Goal: Check status

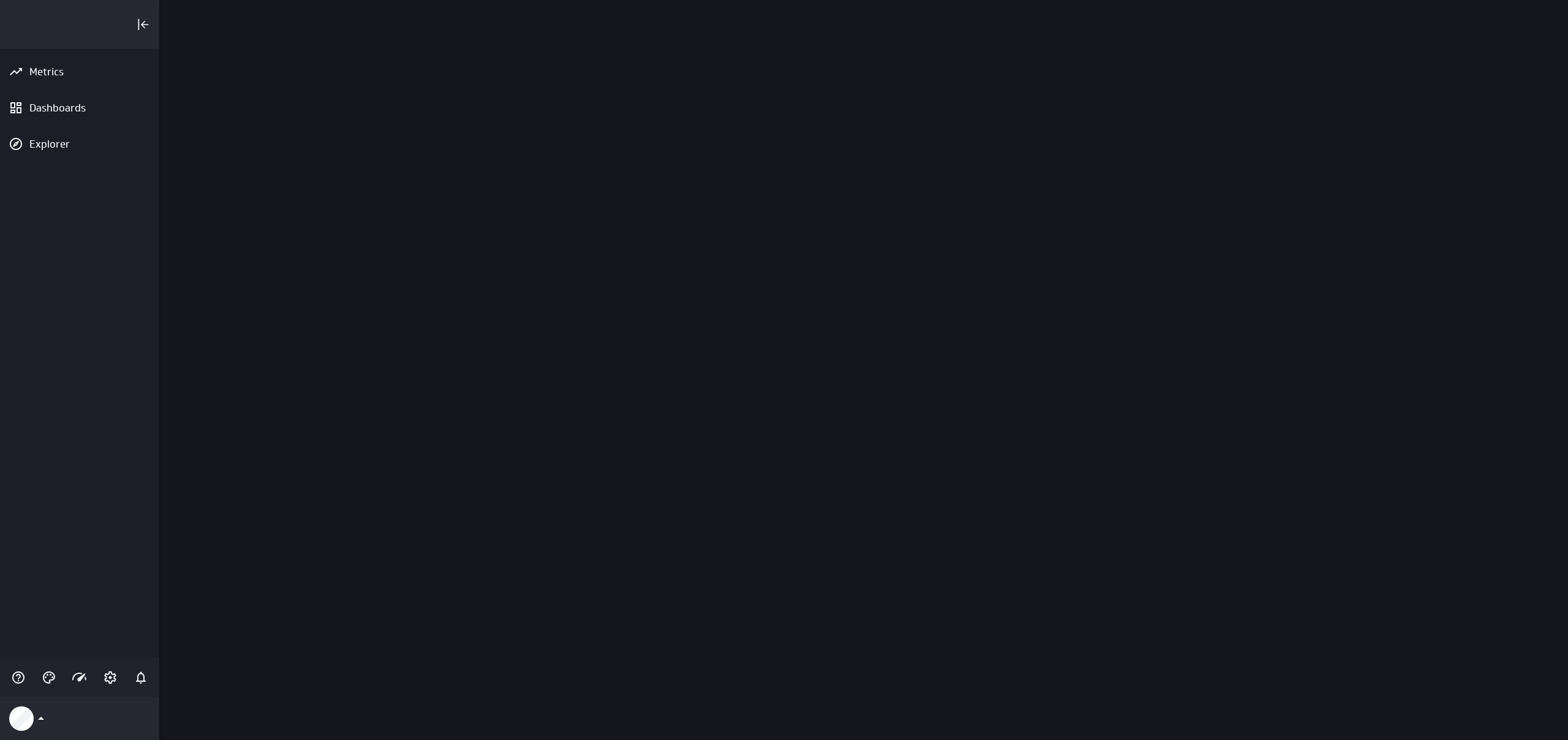
scroll to position [741, 1410]
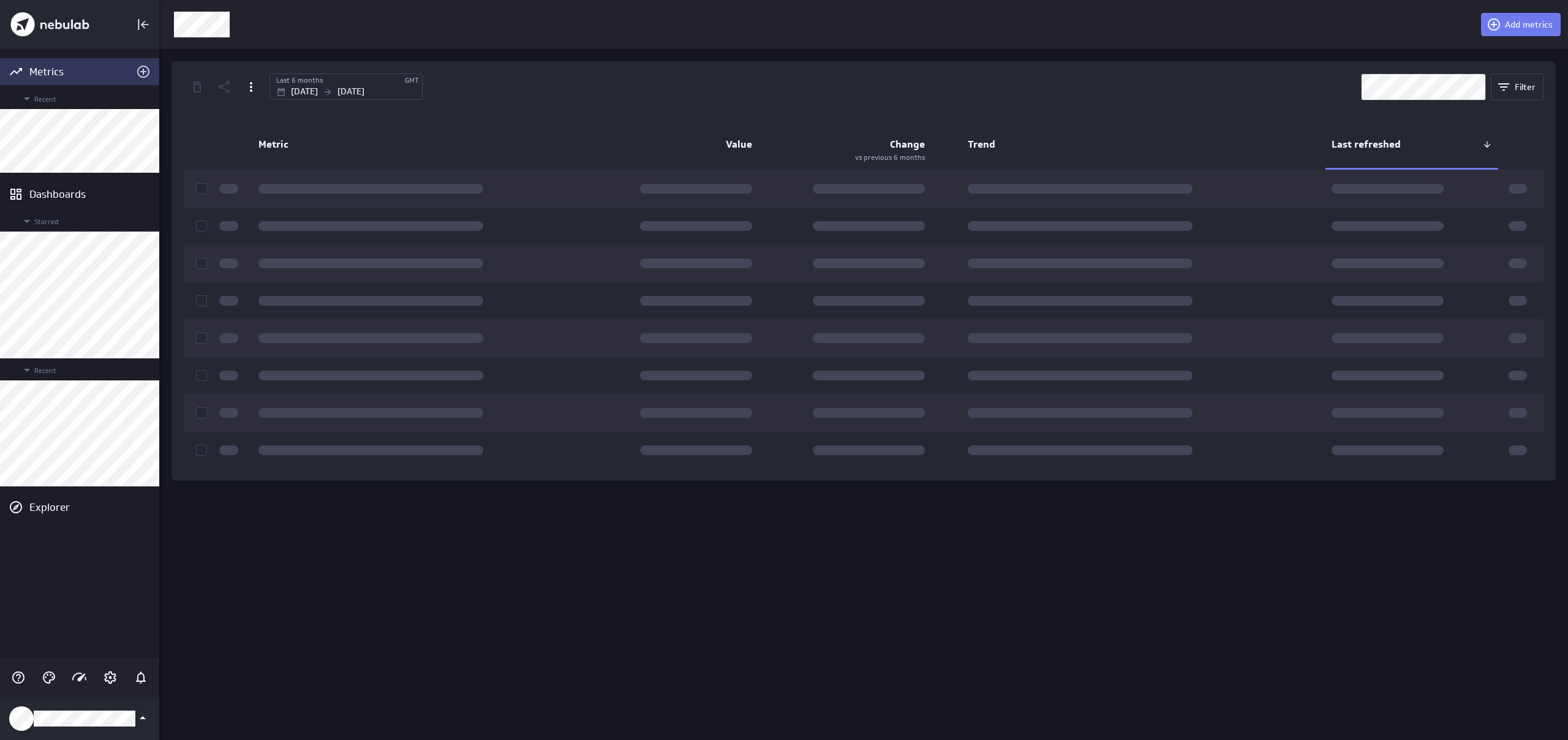
scroll to position [741, 1410]
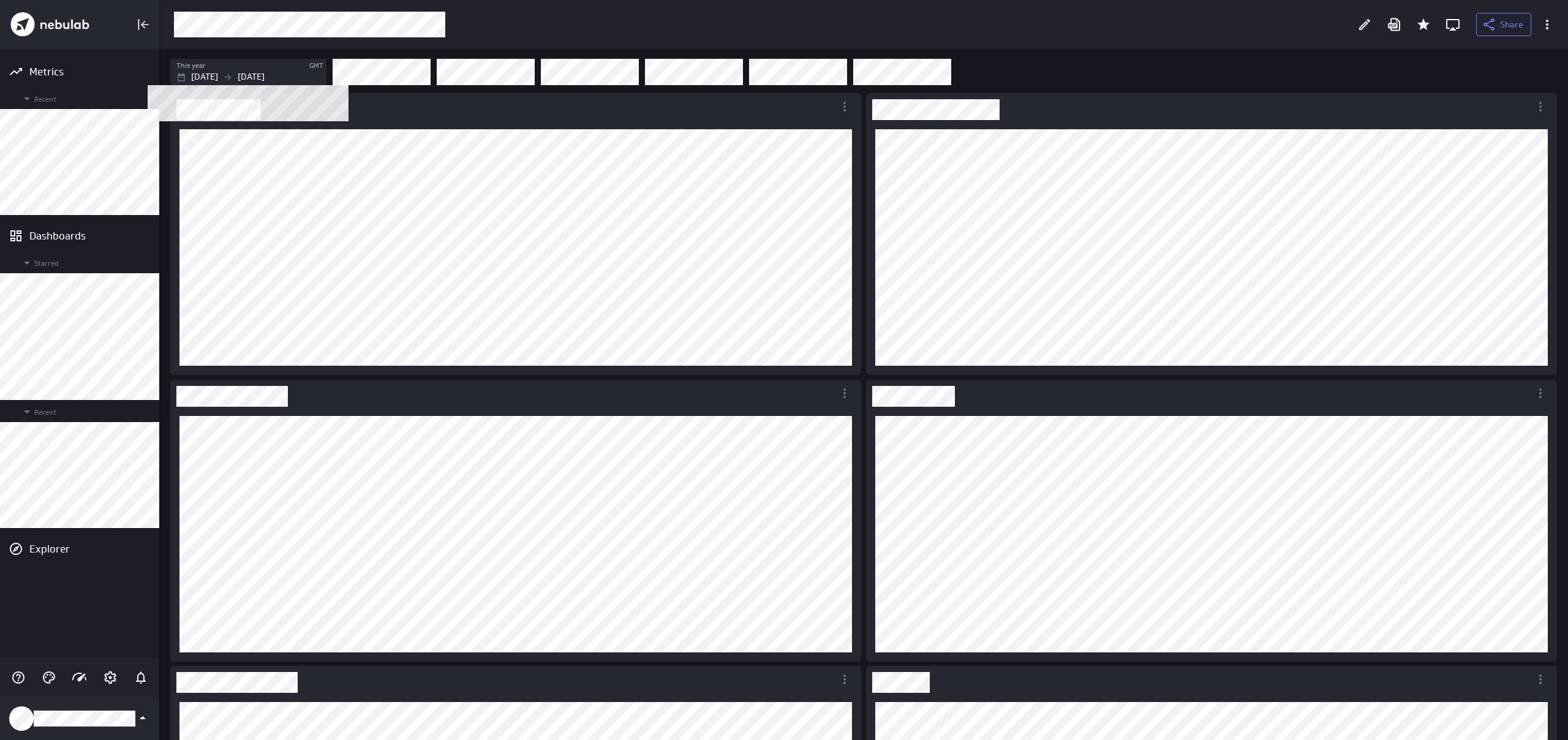
click at [265, 79] on p "[DATE]" at bounding box center [251, 77] width 27 height 13
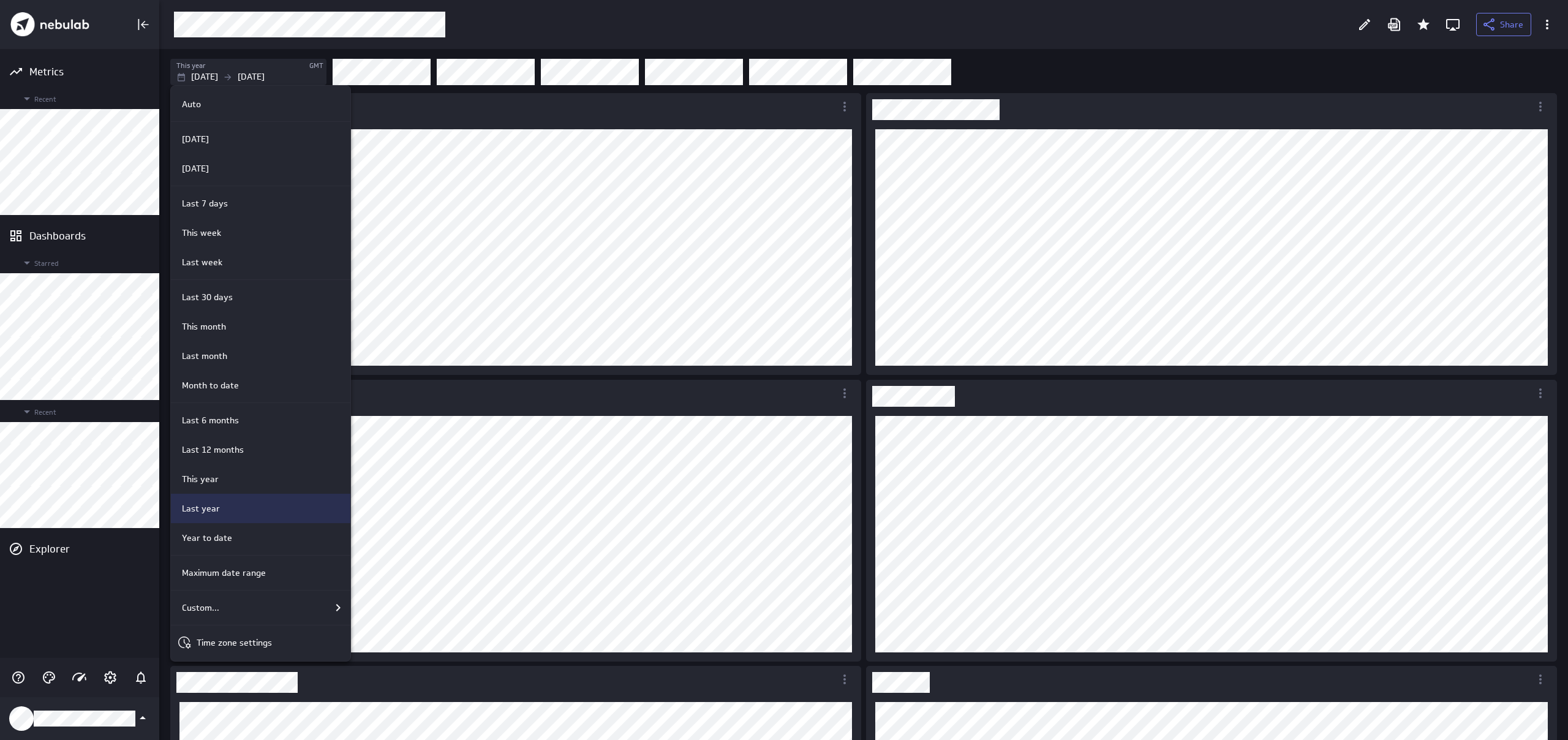
click at [245, 500] on div "Last year" at bounding box center [260, 509] width 180 height 29
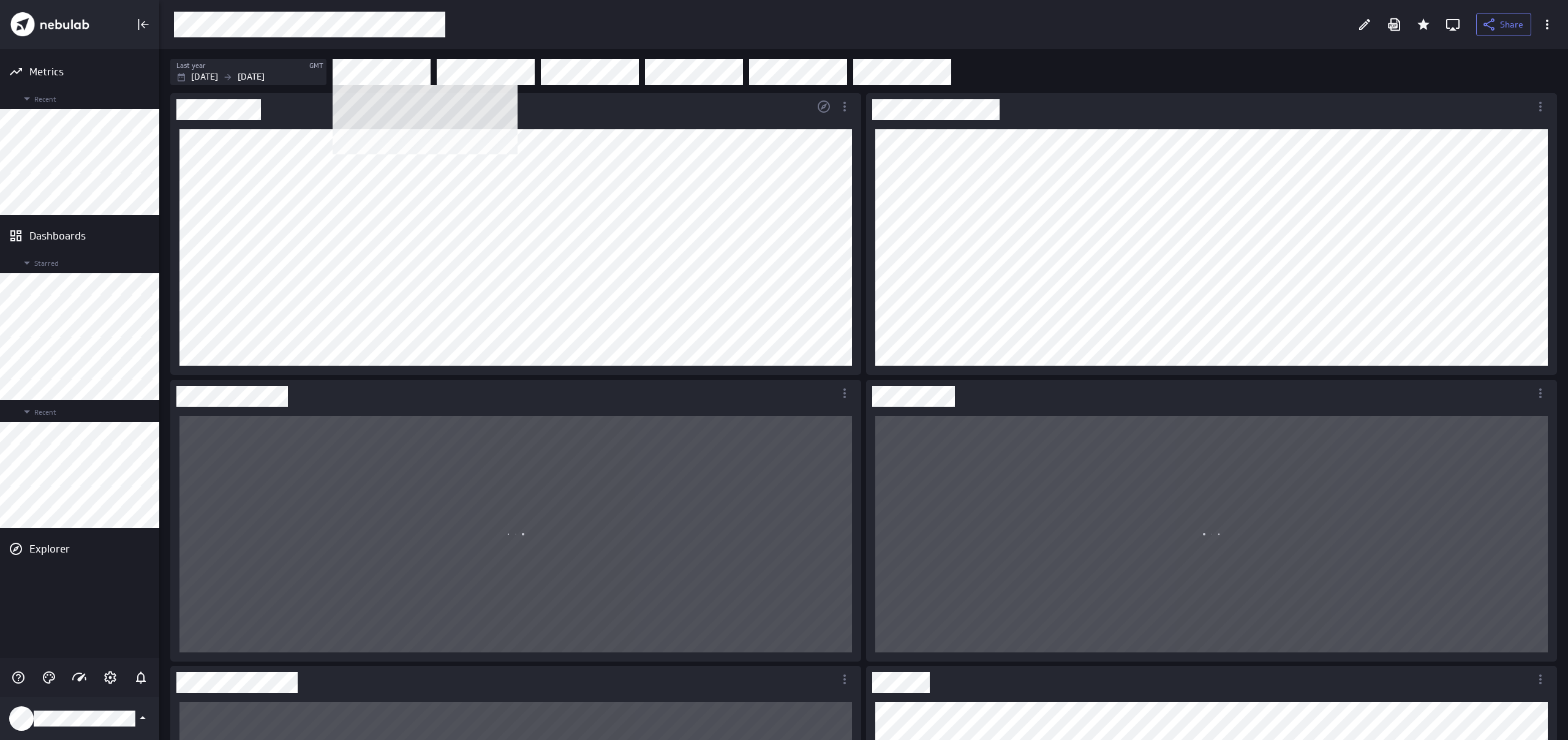
scroll to position [233, 0]
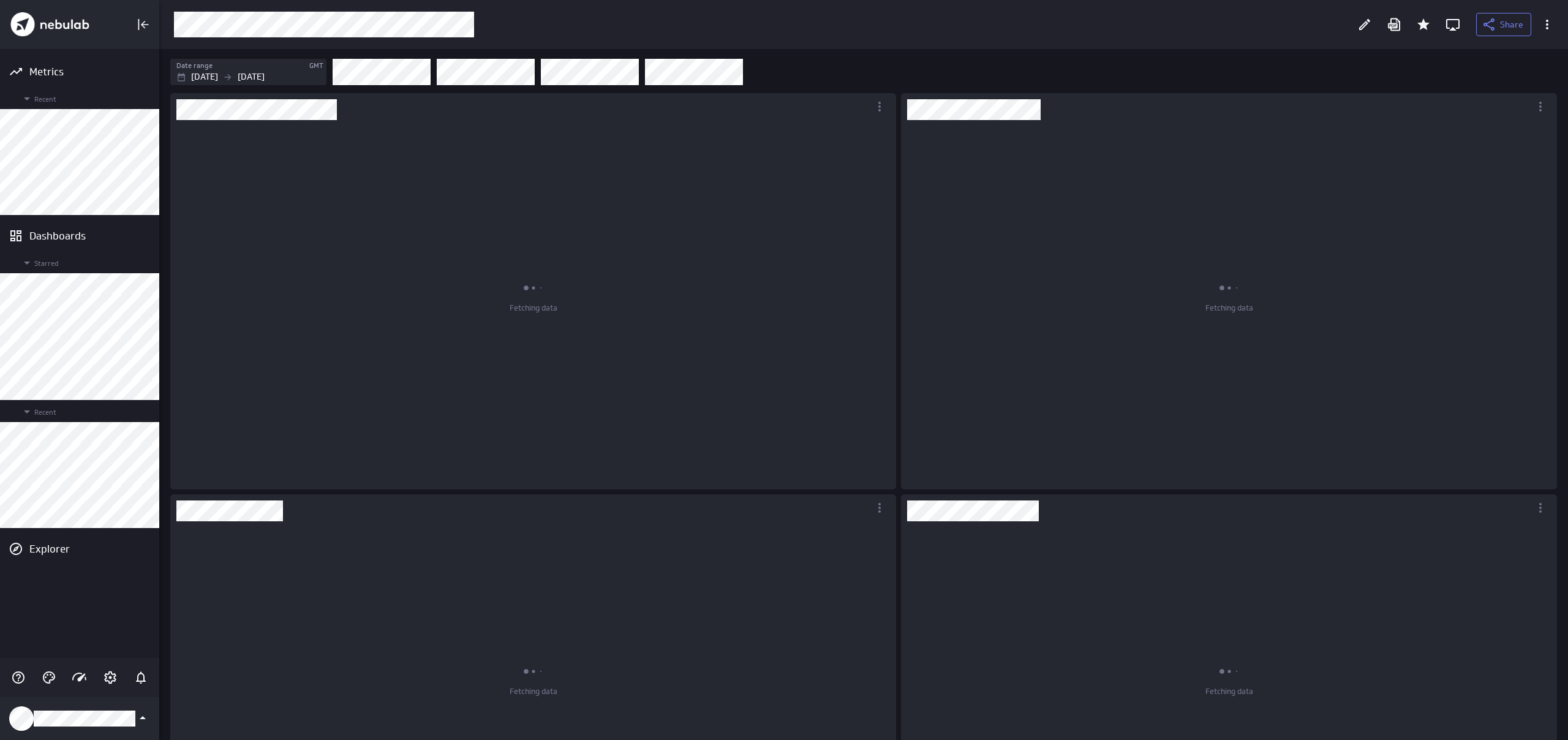
scroll to position [692, 1410]
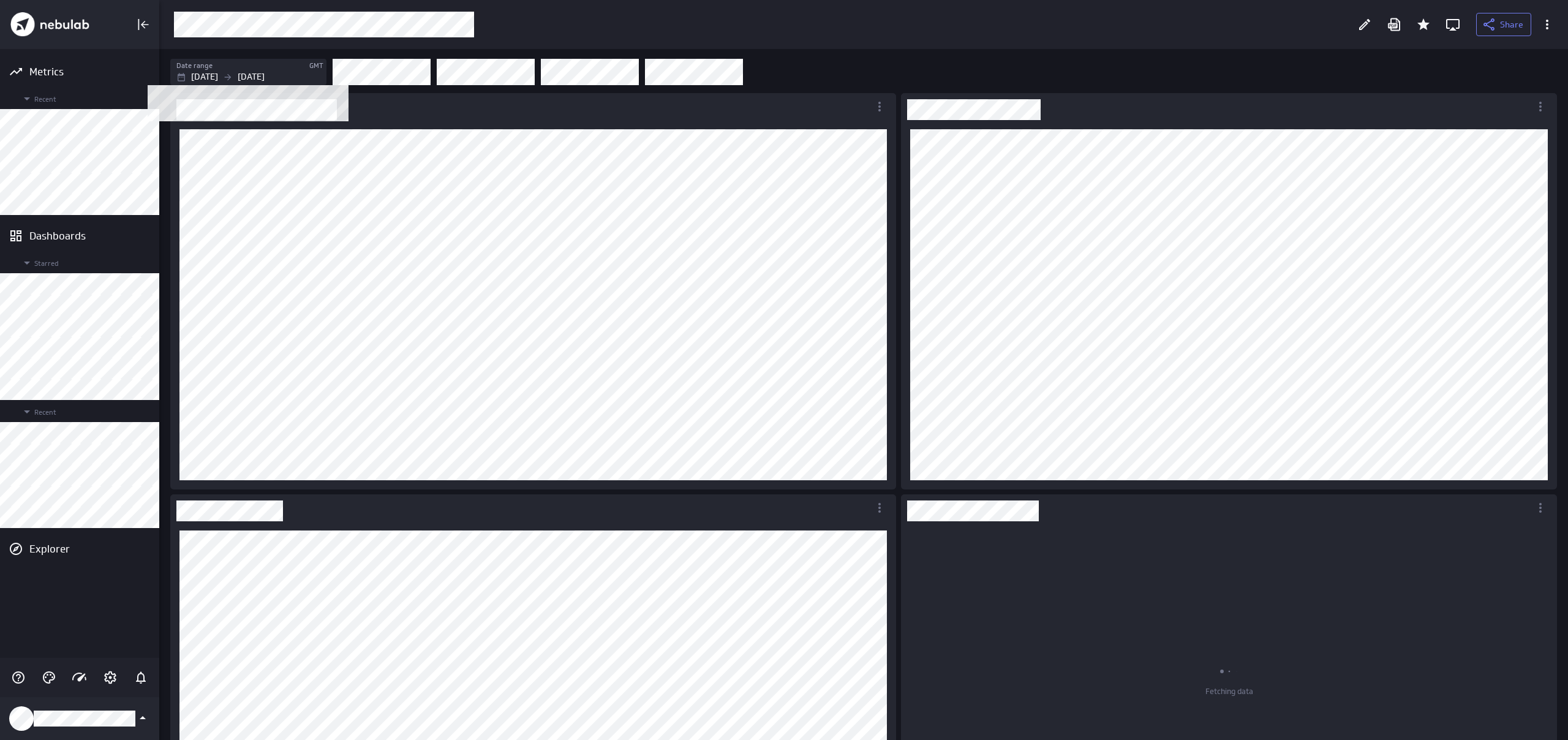
click at [265, 77] on p "[DATE]" at bounding box center [251, 77] width 27 height 13
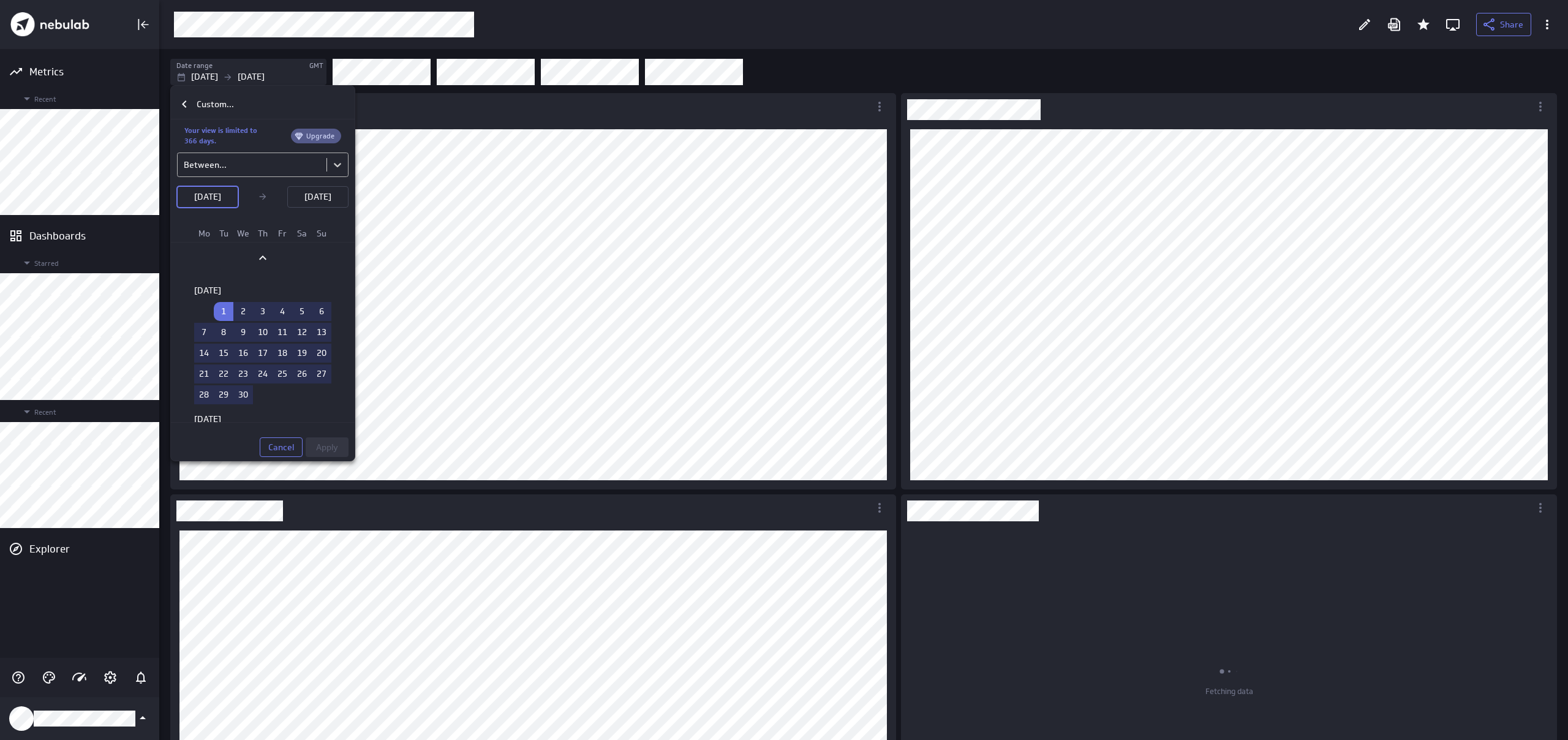
click at [236, 163] on body "Metrics Recent Dashboards Starred Recent Explorer Share Date range GMT [DATE] […" at bounding box center [784, 370] width 1568 height 740
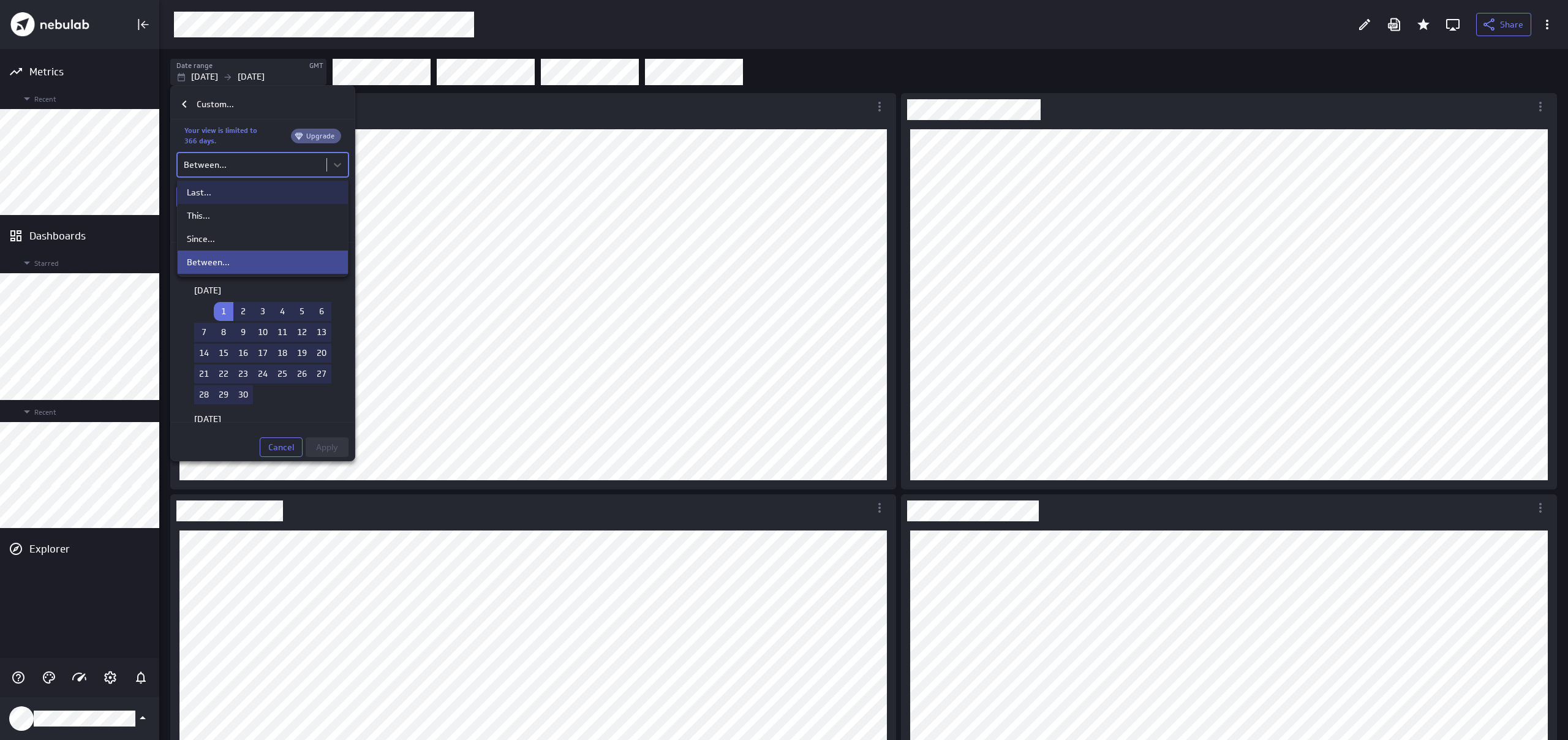
click at [236, 195] on div "Last..." at bounding box center [262, 192] width 152 height 11
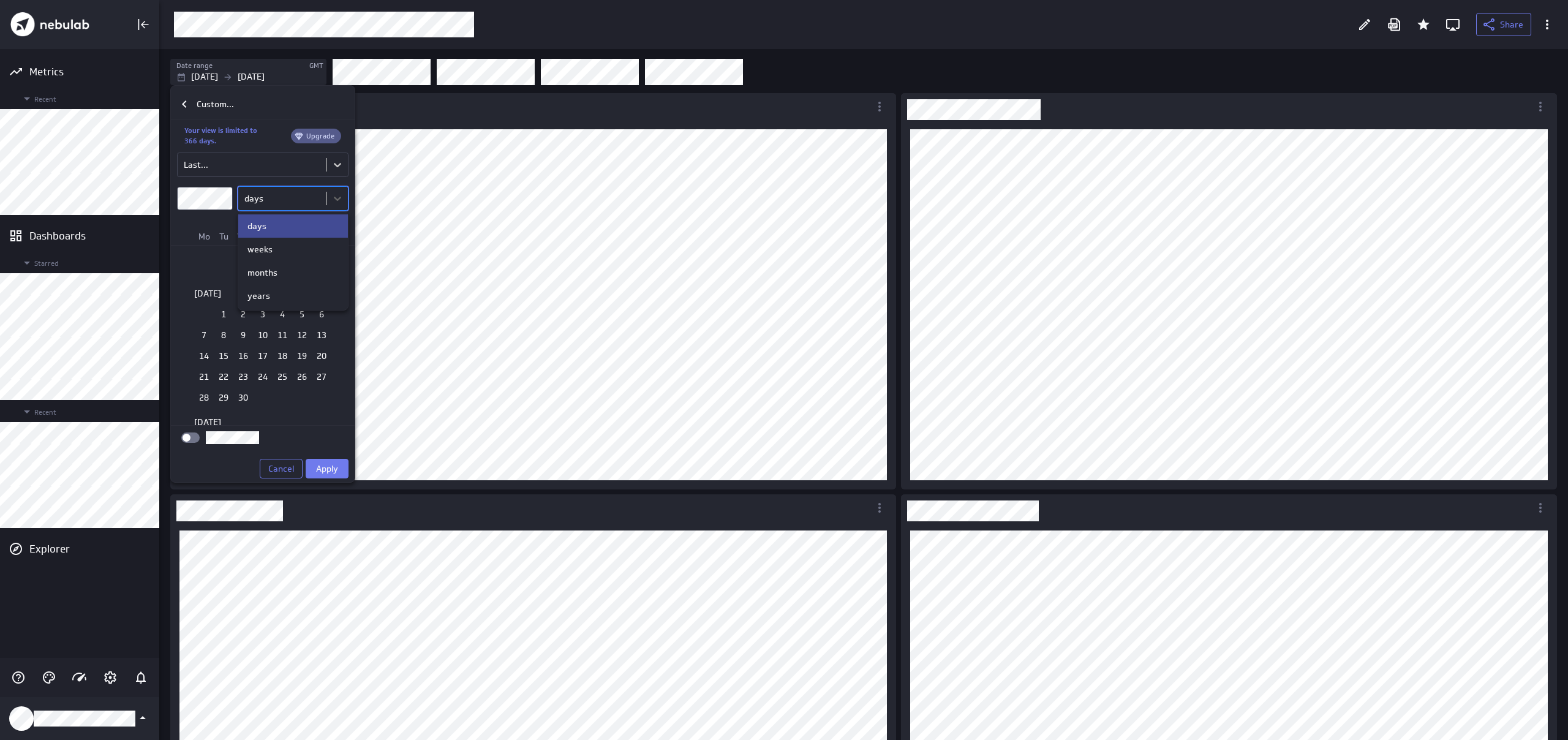
click at [242, 204] on body "Metrics Recent Dashboards Starred Recent Explorer Share Date range GMT [DATE] […" at bounding box center [784, 370] width 1568 height 740
click at [268, 303] on div "years" at bounding box center [293, 296] width 109 height 23
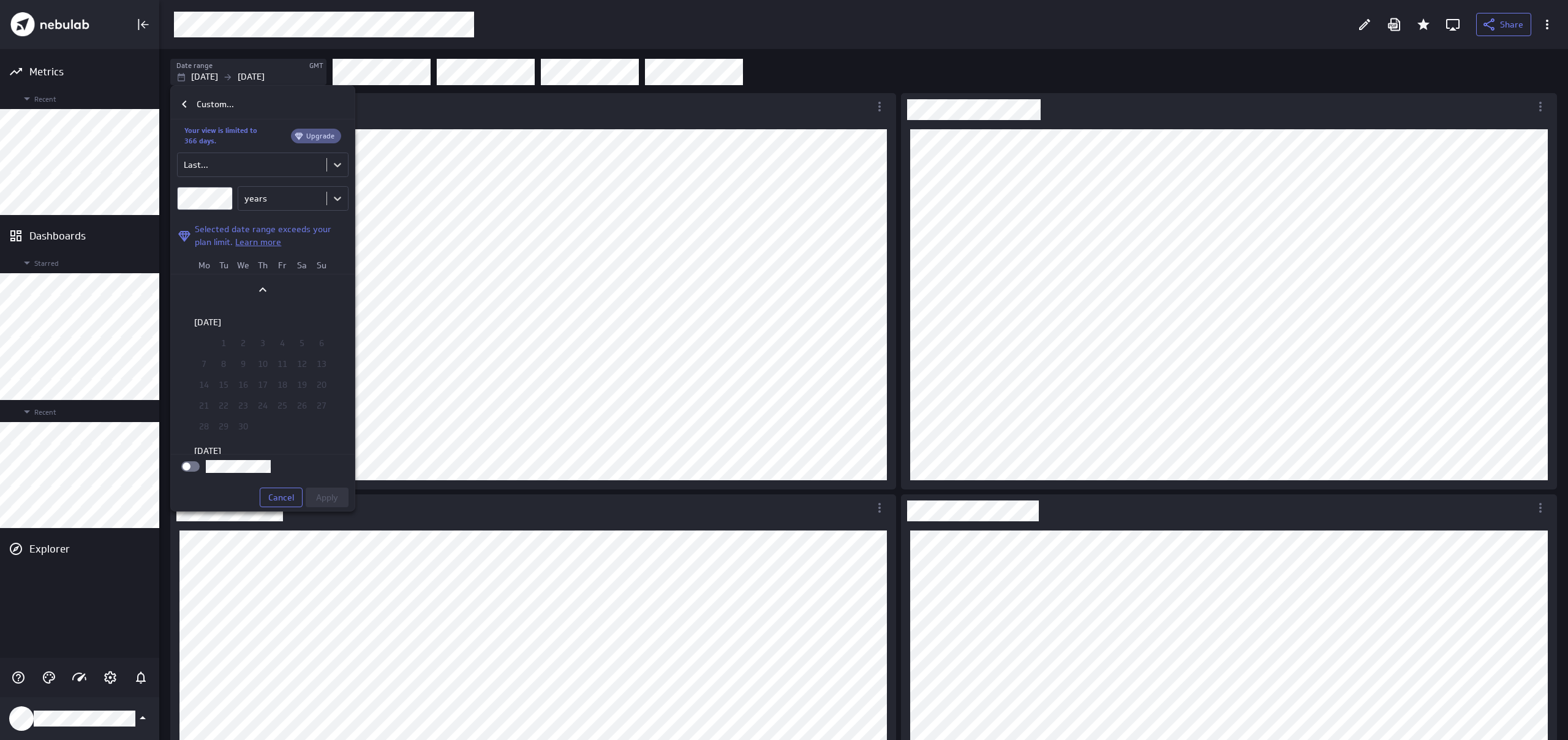
click at [168, 197] on div "Custom... Your view is limited to 366 days. Upgrade Last... years Selected date…" at bounding box center [784, 370] width 1568 height 740
click at [314, 465] on div "Your view is limited to 366 days. Upgrade Last... years Selected date range exc…" at bounding box center [262, 313] width 171 height 388
click at [314, 472] on button "Apply" at bounding box center [327, 469] width 43 height 20
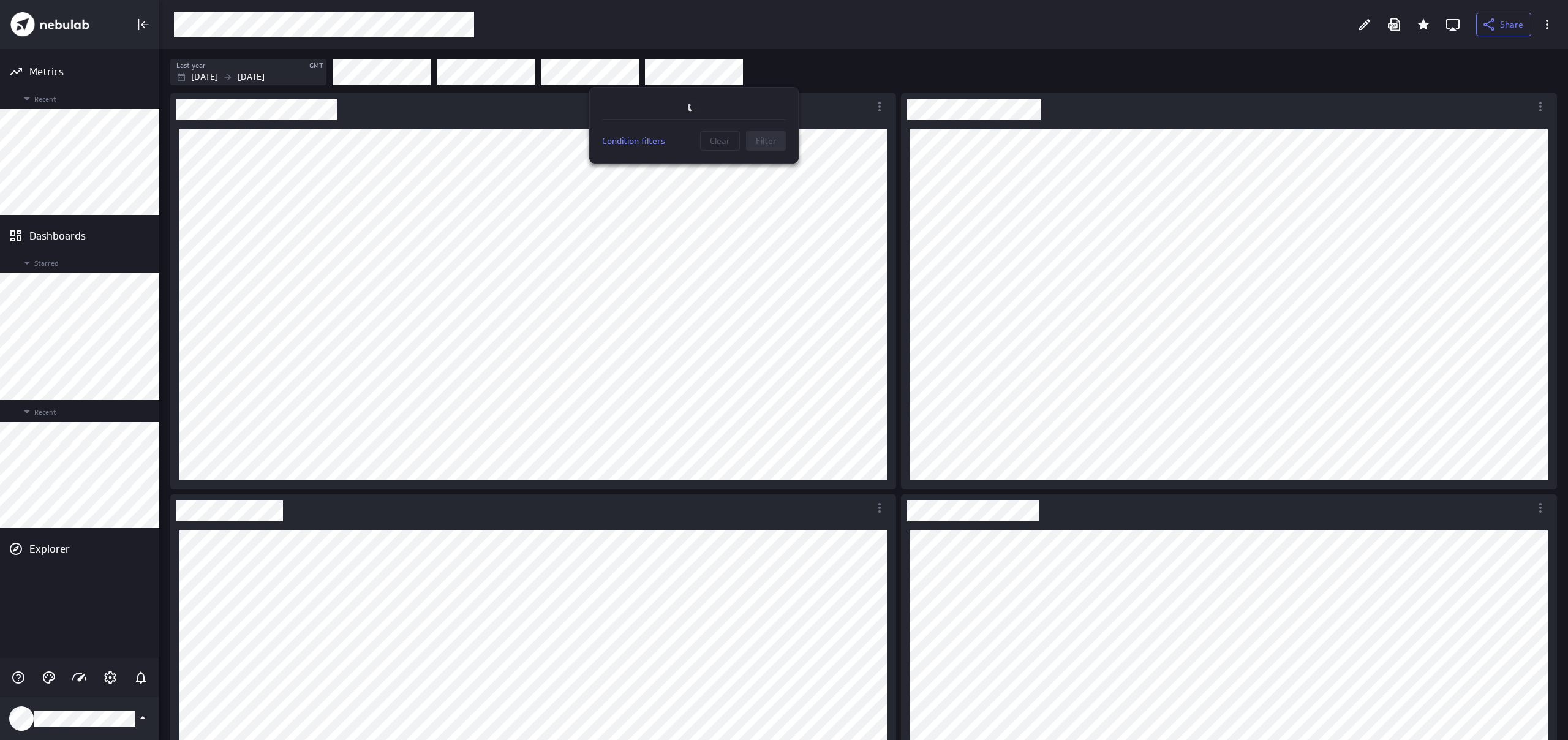
click at [660, 76] on div at bounding box center [784, 370] width 1568 height 740
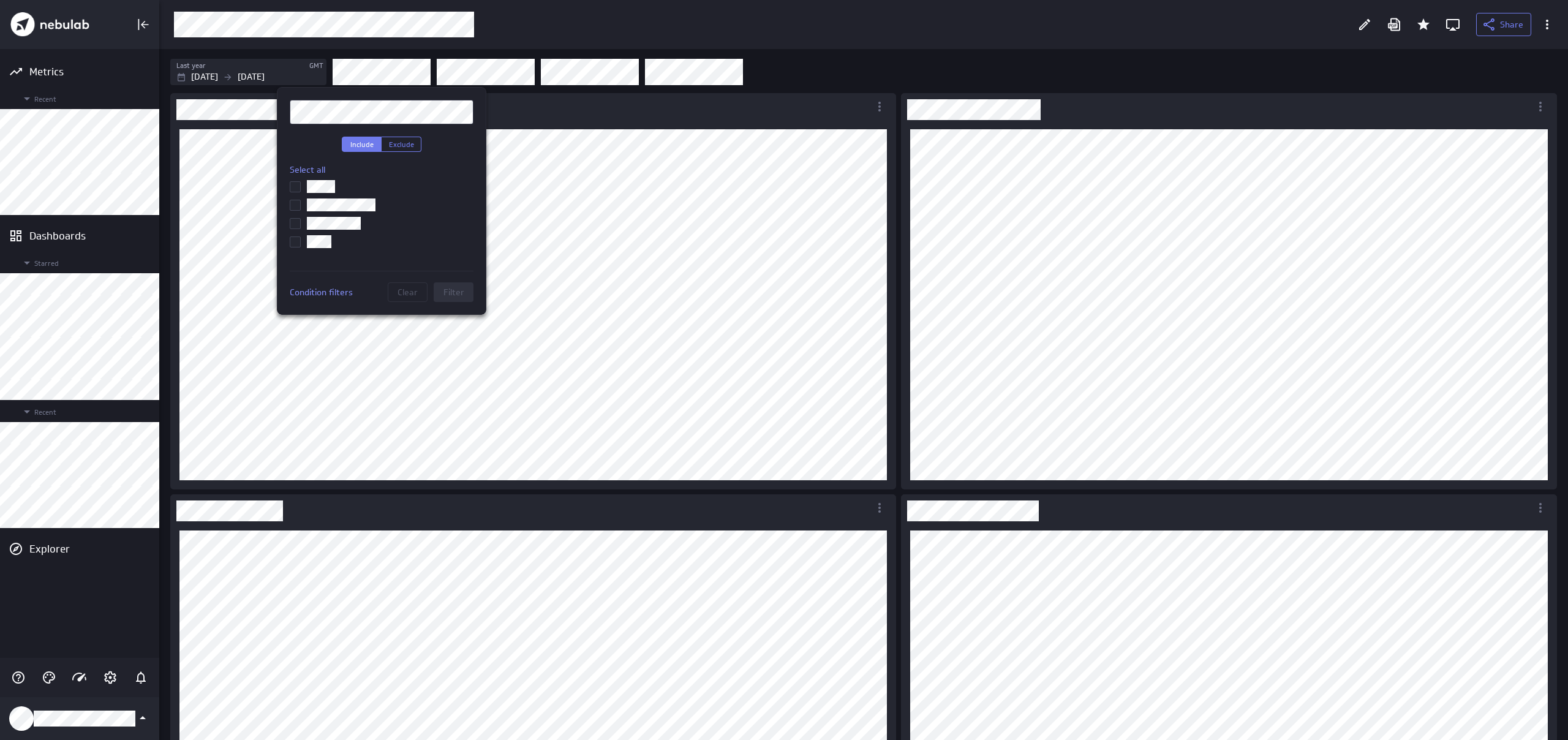
click at [0, 0] on input "checkbox" at bounding box center [0, 0] width 0 height 0
click at [450, 294] on span "Filter" at bounding box center [454, 292] width 21 height 11
